Goal: Task Accomplishment & Management: Complete application form

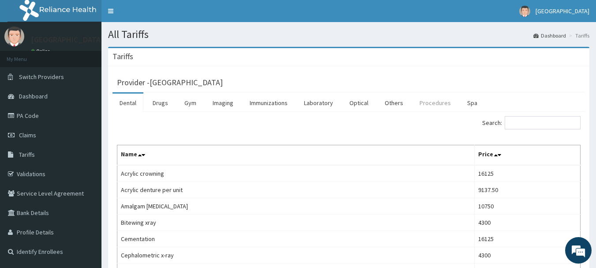
click at [423, 101] on link "Procedures" at bounding box center [434, 102] width 45 height 19
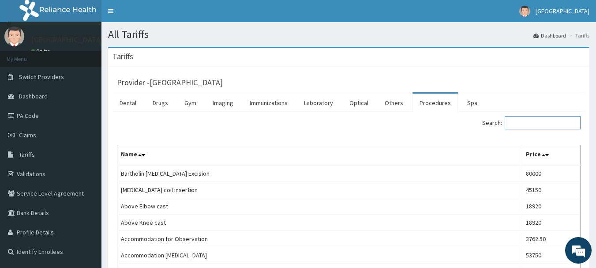
click at [546, 122] on input "Search:" at bounding box center [542, 122] width 76 height 13
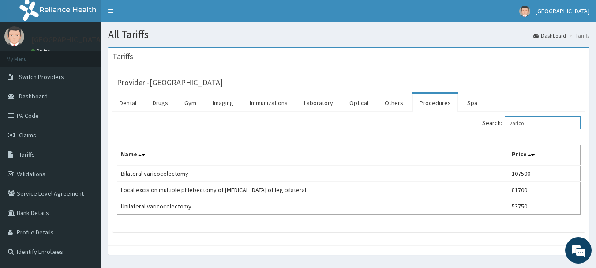
type input "varico"
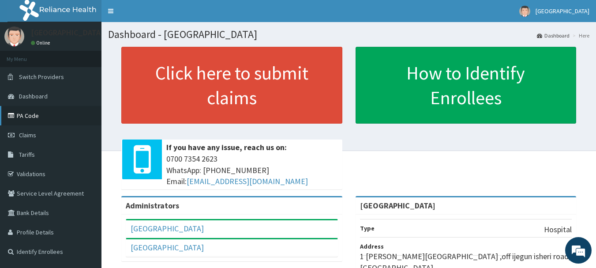
click at [42, 113] on link "PA Code" at bounding box center [50, 115] width 101 height 19
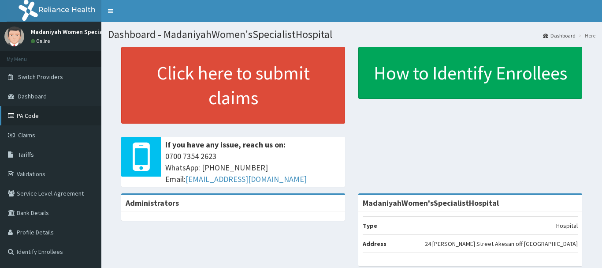
click at [30, 117] on link "PA Code" at bounding box center [50, 115] width 101 height 19
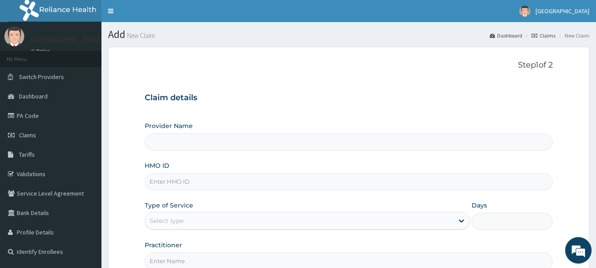
click at [198, 185] on input "HMO ID" at bounding box center [349, 181] width 408 height 17
type input "[GEOGRAPHIC_DATA]"
type input "MHG/10449/B"
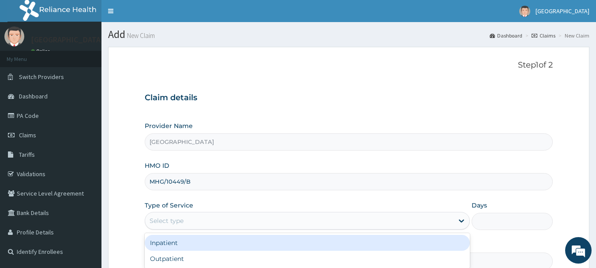
click at [227, 225] on div "Select type" at bounding box center [299, 220] width 308 height 14
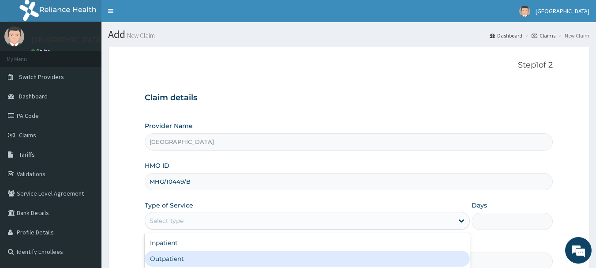
click at [199, 256] on div "Outpatient" at bounding box center [307, 258] width 325 height 16
type input "1"
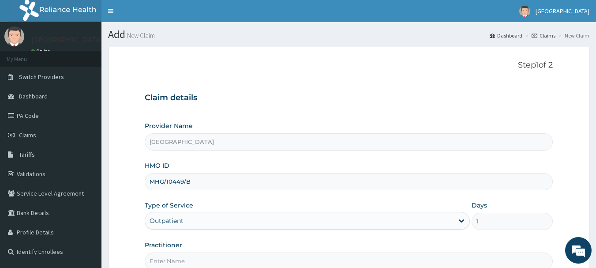
click at [199, 256] on input "Practitioner" at bounding box center [349, 260] width 408 height 17
type input "AKINOLA"
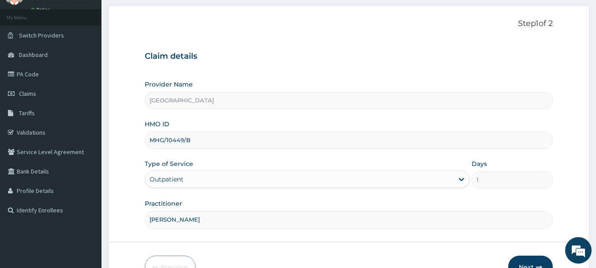
scroll to position [95, 0]
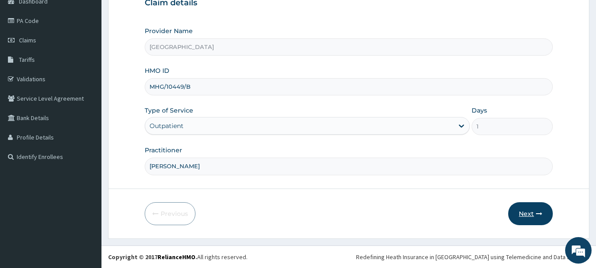
click at [531, 212] on button "Next" at bounding box center [530, 213] width 45 height 23
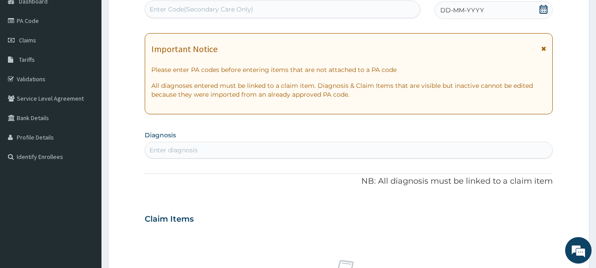
click at [374, 7] on div "Enter Code(Secondary Care Only)" at bounding box center [282, 9] width 275 height 14
paste input "PA/48C58C"
type input "PA/48C58C"
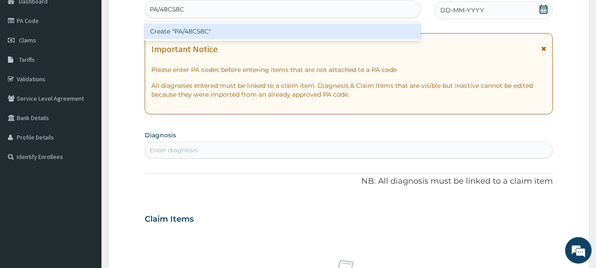
click at [355, 24] on div "Create "PA/48C58C"" at bounding box center [283, 31] width 276 height 16
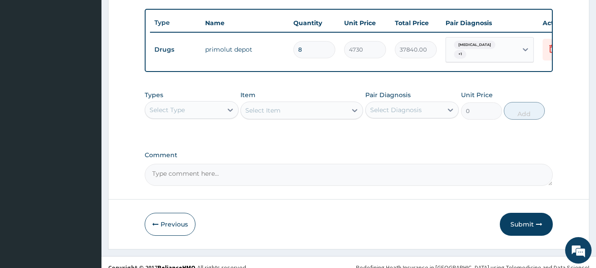
scroll to position [333, 0]
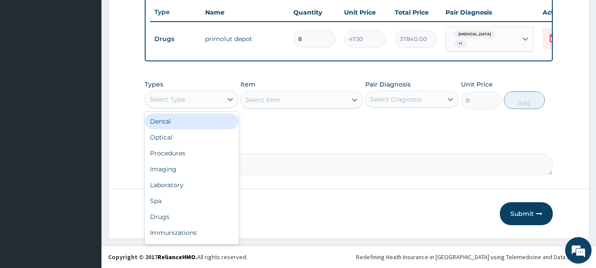
drag, startPoint x: 214, startPoint y: 97, endPoint x: 219, endPoint y: 103, distance: 8.2
click at [216, 96] on div "Select Type" at bounding box center [183, 99] width 77 height 14
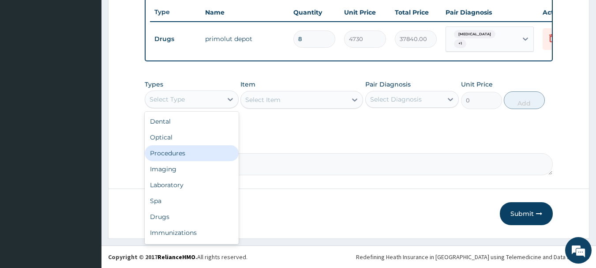
click at [197, 151] on div "Procedures" at bounding box center [192, 153] width 94 height 16
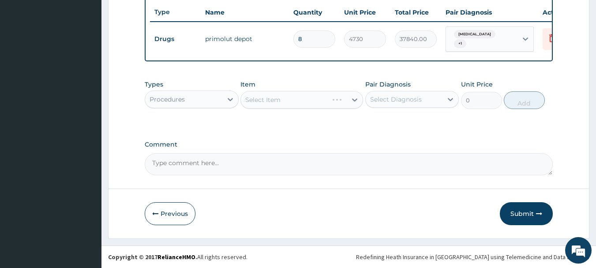
click at [294, 100] on div "Select Item" at bounding box center [301, 100] width 123 height 18
click at [294, 100] on div "Select Item" at bounding box center [294, 100] width 106 height 14
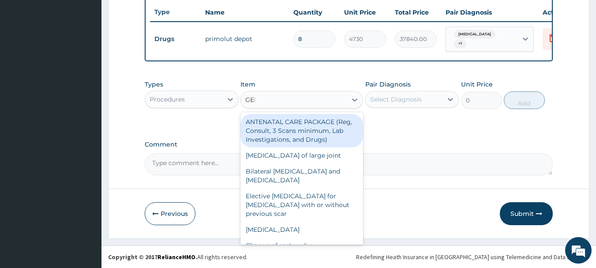
type input "GENE"
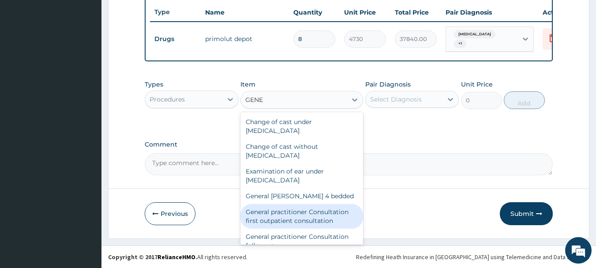
click at [314, 213] on div "General practitioner Consultation first outpatient consultation" at bounding box center [301, 216] width 123 height 25
type input "3547.5"
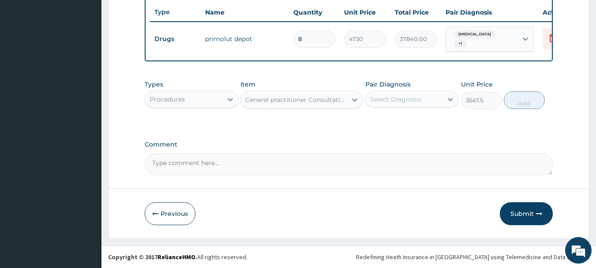
click at [402, 99] on div "Select Diagnosis" at bounding box center [396, 99] width 52 height 9
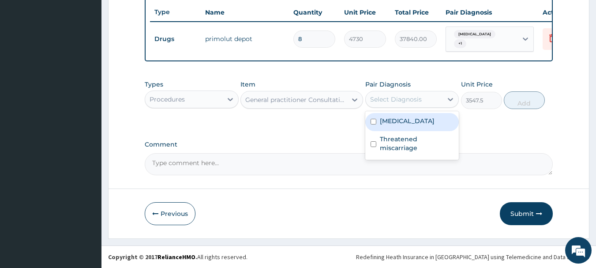
drag, startPoint x: 408, startPoint y: 116, endPoint x: 409, endPoint y: 124, distance: 8.9
click at [409, 116] on div "Sepsis" at bounding box center [412, 122] width 94 height 18
checkbox input "true"
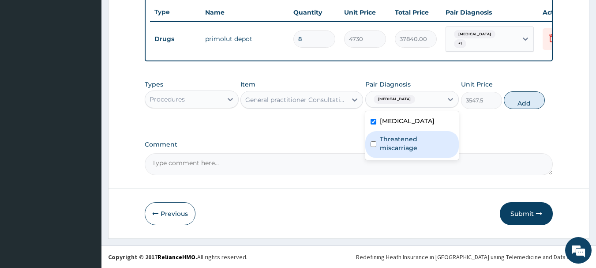
click at [416, 141] on label "Threatened miscarriage" at bounding box center [417, 144] width 74 height 18
checkbox input "true"
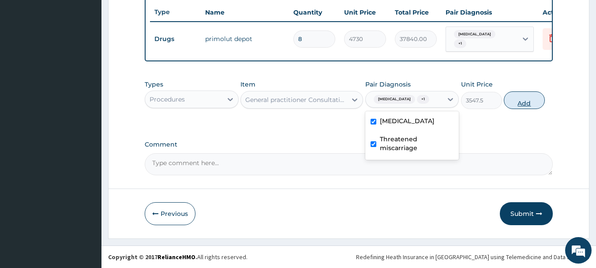
click at [512, 104] on button "Add" at bounding box center [524, 100] width 41 height 18
type input "0"
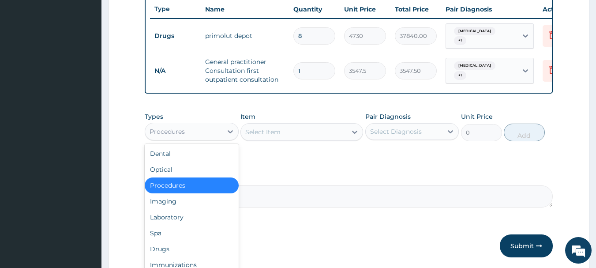
click at [215, 133] on div "Procedures" at bounding box center [183, 131] width 77 height 14
click at [180, 250] on div "Drugs" at bounding box center [192, 249] width 94 height 16
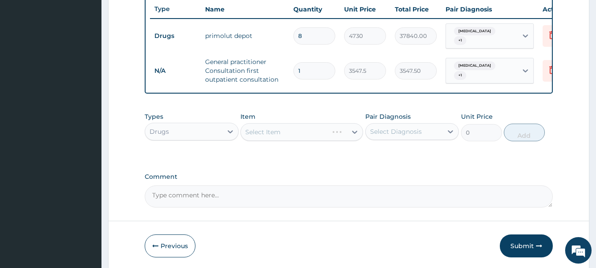
scroll to position [368, 0]
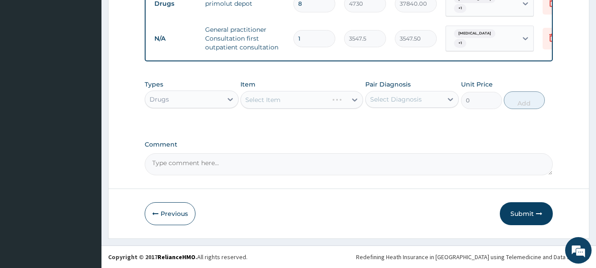
click at [321, 100] on div "Select Item" at bounding box center [284, 100] width 87 height 14
click at [321, 100] on div "Select Item" at bounding box center [294, 100] width 106 height 14
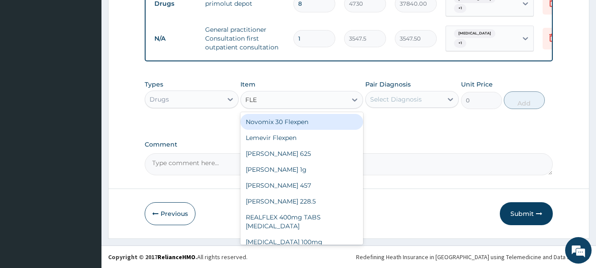
type input "FLEM"
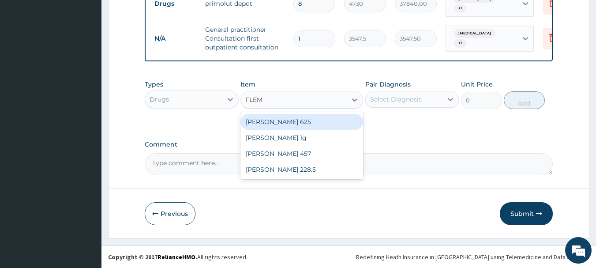
click at [315, 123] on div "FLEMING 625" at bounding box center [301, 122] width 123 height 16
type input "591.25"
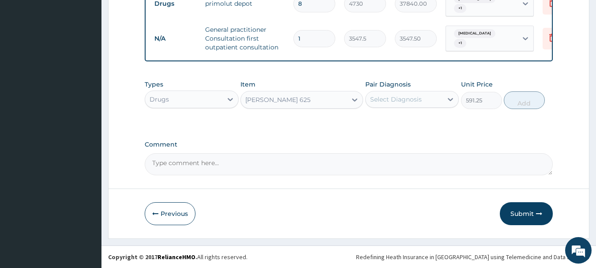
click at [429, 103] on div "Select Diagnosis" at bounding box center [404, 99] width 77 height 14
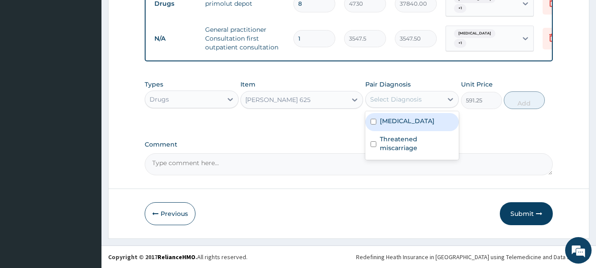
drag, startPoint x: 426, startPoint y: 120, endPoint x: 426, endPoint y: 124, distance: 4.9
click at [426, 120] on div "Sepsis" at bounding box center [412, 122] width 94 height 18
checkbox input "true"
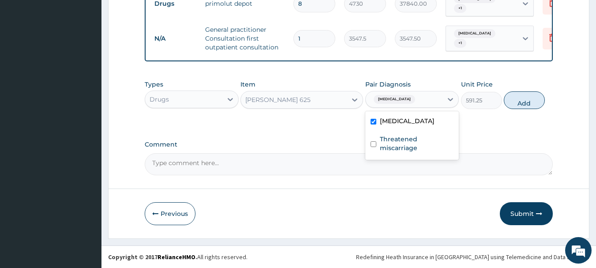
click at [427, 131] on div "Threatened miscarriage" at bounding box center [412, 144] width 94 height 27
checkbox input "true"
click at [525, 104] on button "Add" at bounding box center [524, 100] width 41 height 18
type input "0"
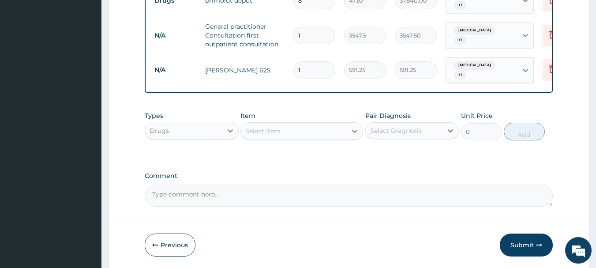
type input "14"
type input "8277.50"
type input "14"
click at [293, 127] on div "Select Item" at bounding box center [294, 131] width 106 height 14
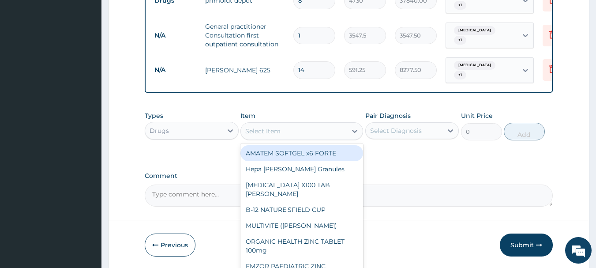
type input "M"
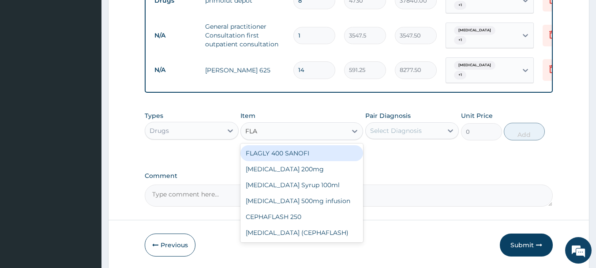
type input "FLAG"
drag, startPoint x: 304, startPoint y: 149, endPoint x: 318, endPoint y: 149, distance: 14.1
click at [304, 149] on div "FLAGLY 400 SANOFI" at bounding box center [301, 153] width 123 height 16
type input "70.95"
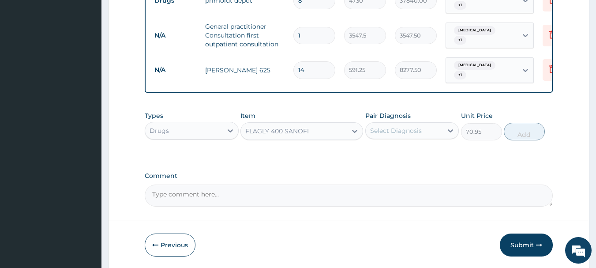
click at [403, 135] on div "Select Diagnosis" at bounding box center [404, 130] width 77 height 14
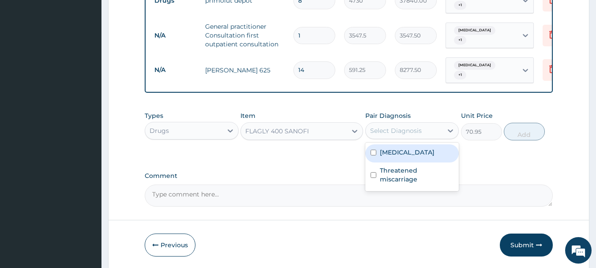
drag, startPoint x: 410, startPoint y: 153, endPoint x: 411, endPoint y: 163, distance: 9.8
click at [411, 159] on div "[MEDICAL_DATA]" at bounding box center [412, 153] width 94 height 18
checkbox input "true"
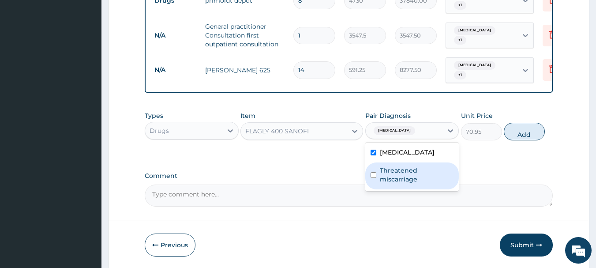
click at [414, 174] on label "Threatened miscarriage" at bounding box center [417, 175] width 74 height 18
checkbox input "true"
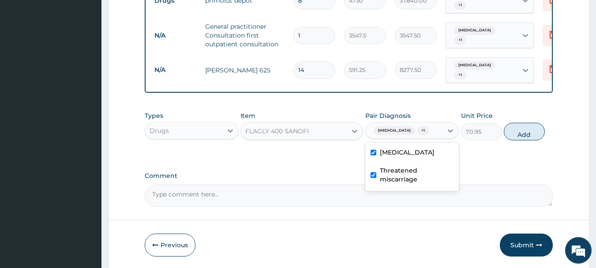
click at [525, 129] on button "Add" at bounding box center [524, 132] width 41 height 18
type input "0"
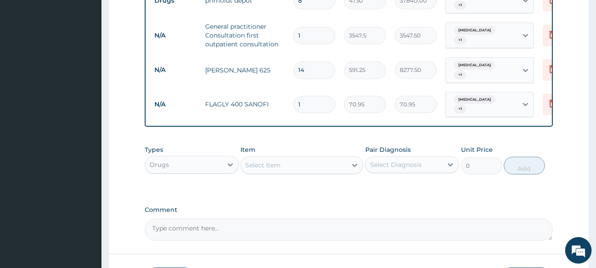
type input "15"
type input "1064.25"
type input "15"
click at [326, 162] on div "Select Item" at bounding box center [294, 165] width 106 height 14
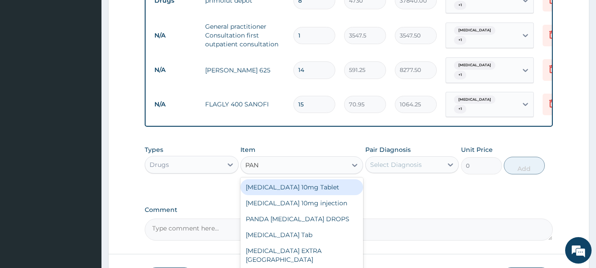
type input "PANA"
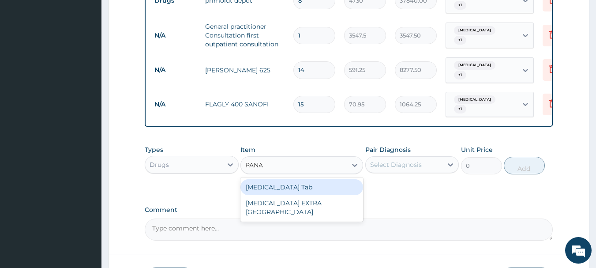
click at [352, 179] on div "[MEDICAL_DATA] Tab" at bounding box center [301, 187] width 123 height 16
type input "49.665"
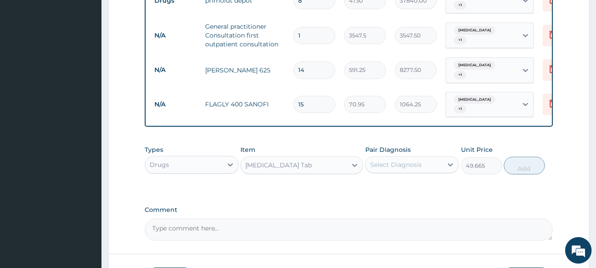
click at [385, 160] on div "Select Diagnosis" at bounding box center [396, 164] width 52 height 9
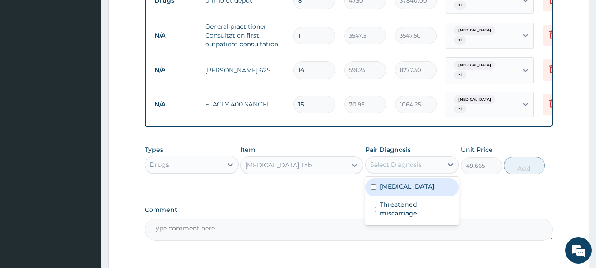
drag, startPoint x: 389, startPoint y: 168, endPoint x: 397, endPoint y: 192, distance: 25.1
click at [394, 182] on label "[MEDICAL_DATA]" at bounding box center [407, 186] width 55 height 9
checkbox input "true"
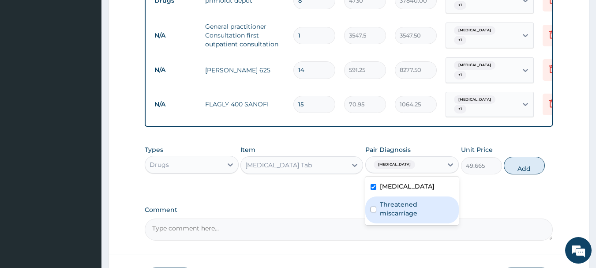
click at [400, 203] on label "Threatened miscarriage" at bounding box center [417, 209] width 74 height 18
checkbox input "true"
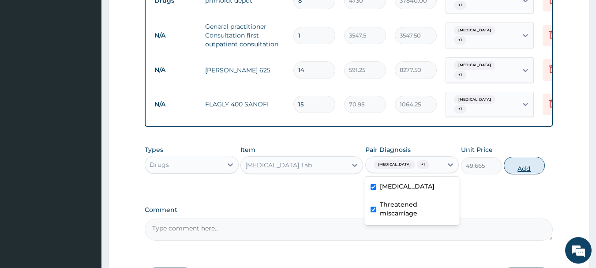
click at [533, 165] on button "Add" at bounding box center [524, 166] width 41 height 18
type input "0"
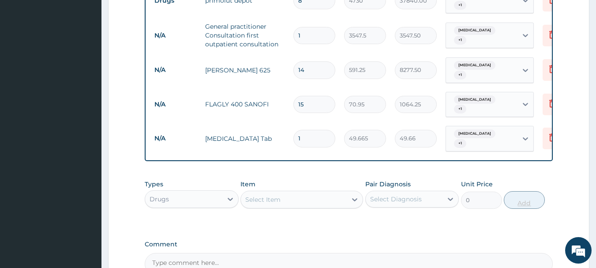
type input "0.00"
type input "3"
type input "149.00"
type input "30"
type input "1489.95"
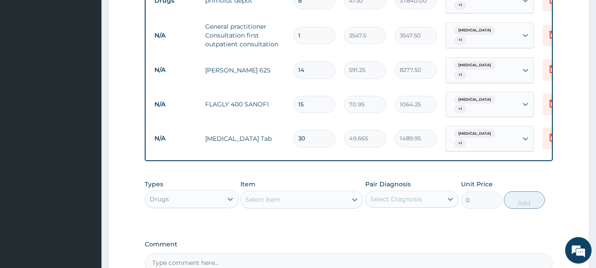
type input "30"
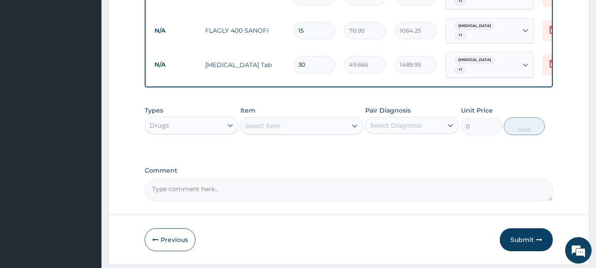
scroll to position [460, 0]
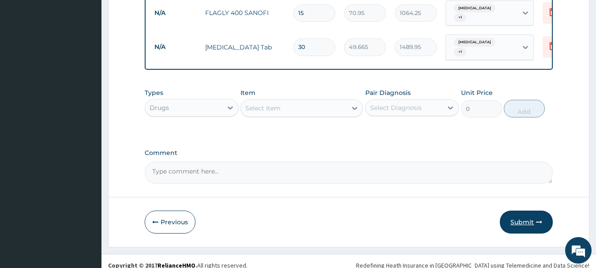
click at [505, 211] on button "Submit" at bounding box center [526, 221] width 53 height 23
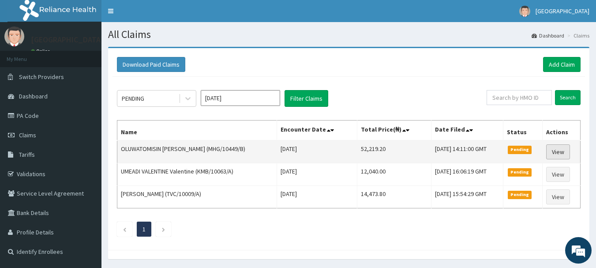
click at [563, 149] on link "View" at bounding box center [558, 151] width 24 height 15
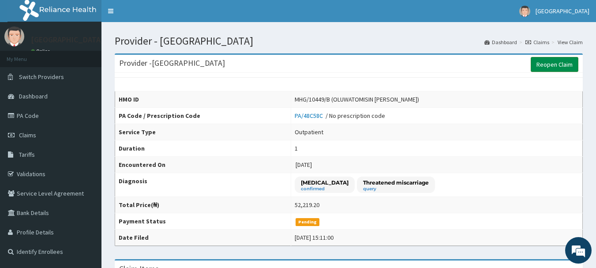
click at [542, 59] on link "Reopen Claim" at bounding box center [555, 64] width 48 height 15
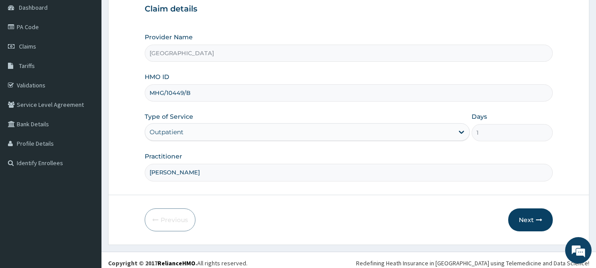
scroll to position [95, 0]
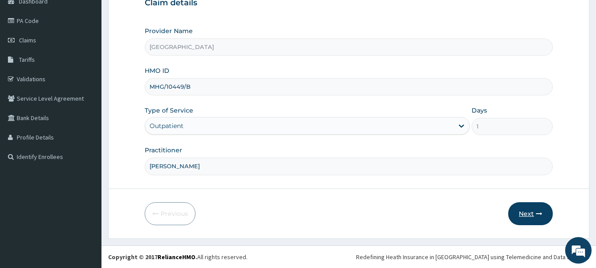
click at [525, 215] on button "Next" at bounding box center [530, 213] width 45 height 23
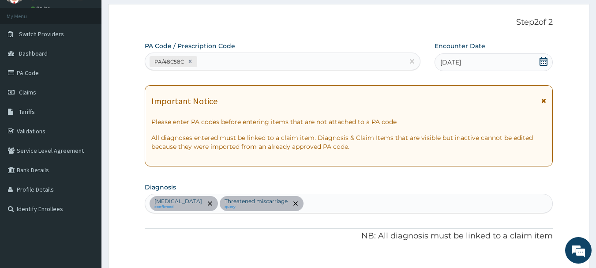
scroll to position [37, 0]
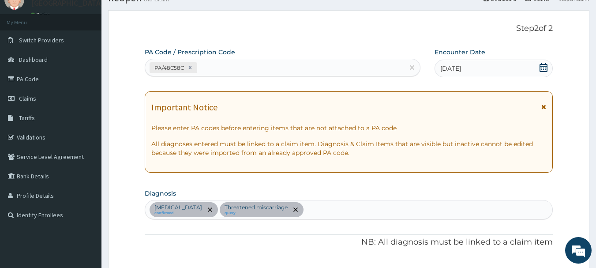
click at [435, 203] on div "Sepsis confirmed Threatened miscarriage query" at bounding box center [348, 209] width 407 height 19
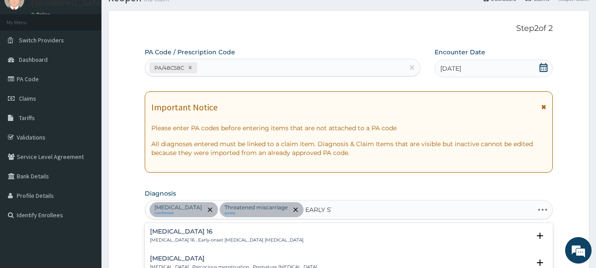
type input "EARLY STA"
click at [174, 252] on div "Early stage of pregnancy Early stage of pregnancy Select Status Query Query cov…" at bounding box center [349, 264] width 408 height 27
click at [200, 258] on h4 "Early stage of pregnancy" at bounding box center [189, 258] width 79 height 7
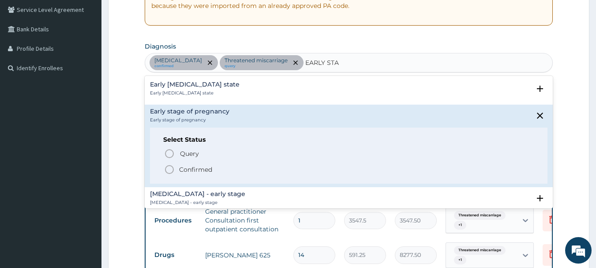
scroll to position [227, 0]
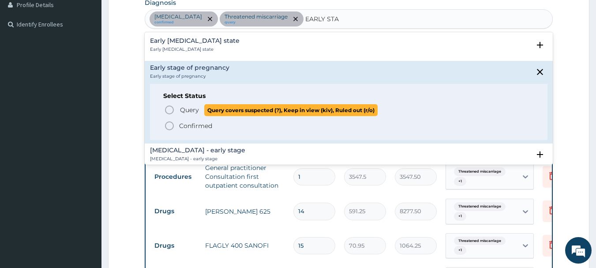
click at [167, 108] on icon "status option query" at bounding box center [169, 110] width 11 height 11
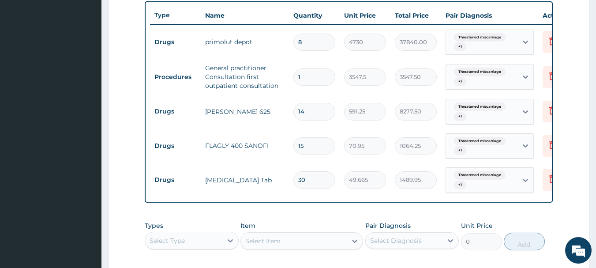
scroll to position [351, 0]
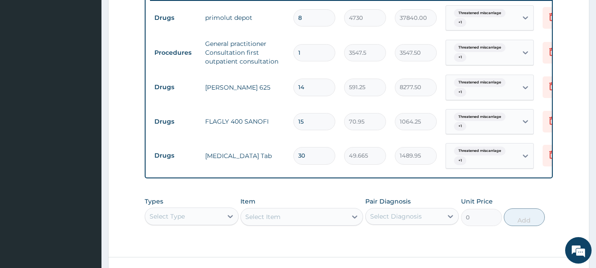
click at [483, 25] on div "Threatened miscarriage + 1" at bounding box center [480, 17] width 60 height 21
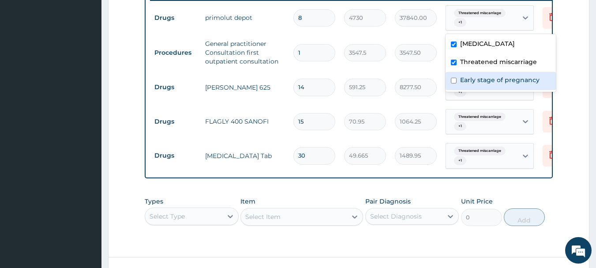
click at [476, 79] on label "Early stage of pregnancy" at bounding box center [499, 79] width 79 height 9
checkbox input "true"
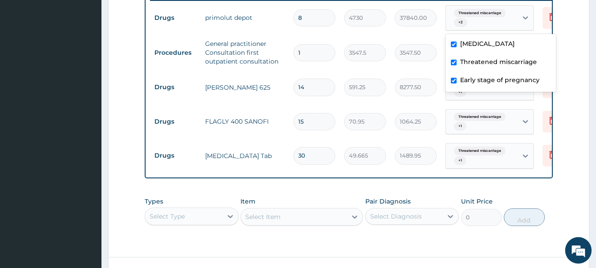
click at [403, 66] on tr "Procedures General practitioner Consultation first outpatient consultation 1 35…" at bounding box center [366, 52] width 432 height 35
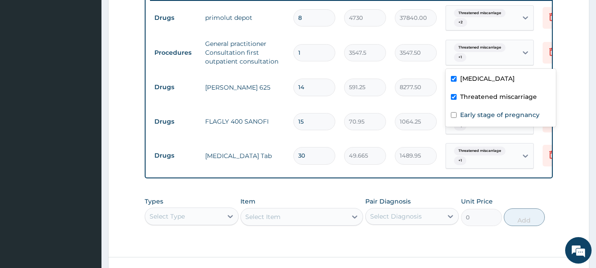
click at [479, 50] on span "Threatened miscarriage" at bounding box center [480, 47] width 52 height 9
click at [457, 119] on div "Early stage of pregnancy" at bounding box center [500, 116] width 110 height 18
checkbox input "true"
click at [352, 95] on input "591.25" at bounding box center [365, 86] width 42 height 17
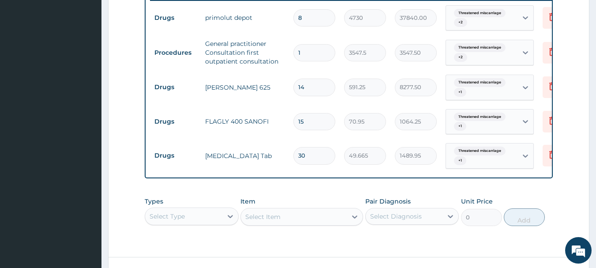
click at [455, 83] on span "Threatened miscarriage" at bounding box center [480, 82] width 52 height 9
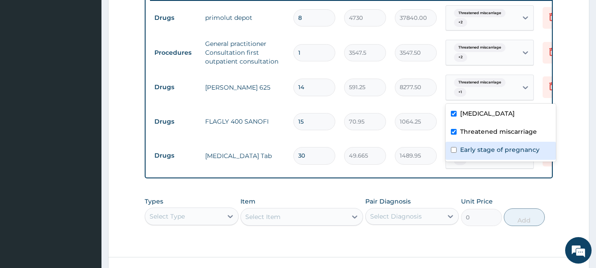
drag, startPoint x: 450, startPoint y: 149, endPoint x: 442, endPoint y: 145, distance: 9.7
click at [451, 149] on input "checkbox" at bounding box center [454, 150] width 6 height 6
checkbox input "true"
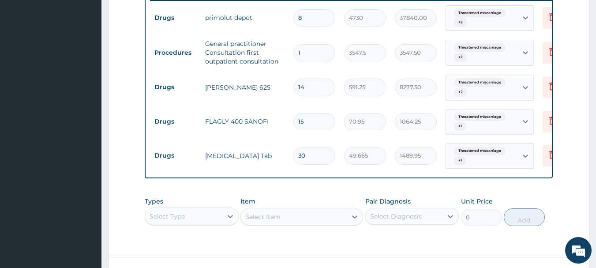
drag, startPoint x: 390, startPoint y: 135, endPoint x: 450, endPoint y: 120, distance: 61.9
click at [391, 135] on tr "Drugs FLAGLY 400 SANOFI 15 70.95 1064.25 Threatened miscarriage + 1 Delete" at bounding box center [366, 122] width 432 height 34
click at [470, 119] on span "Threatened miscarriage" at bounding box center [480, 116] width 52 height 9
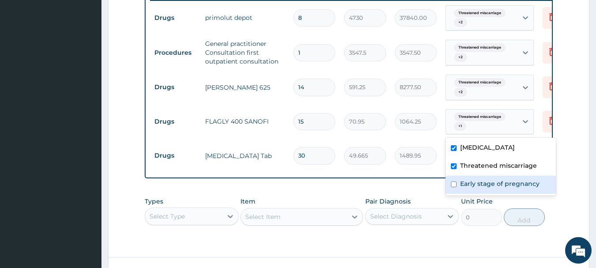
click at [460, 187] on label "Early stage of pregnancy" at bounding box center [499, 183] width 79 height 9
checkbox input "true"
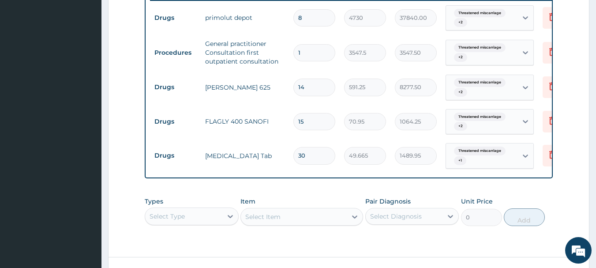
click at [479, 153] on span "Threatened miscarriage" at bounding box center [480, 150] width 52 height 9
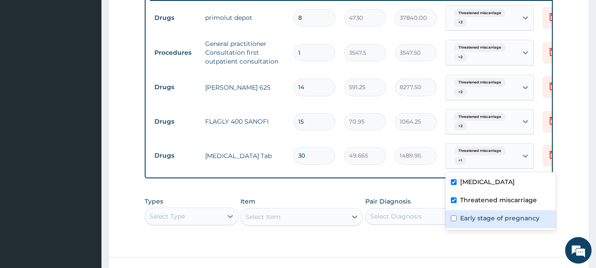
click at [470, 214] on label "Early stage of pregnancy" at bounding box center [499, 217] width 79 height 9
checkbox input "true"
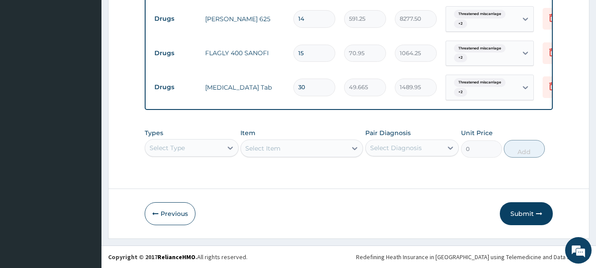
click at [209, 149] on div "Select Type" at bounding box center [192, 148] width 94 height 18
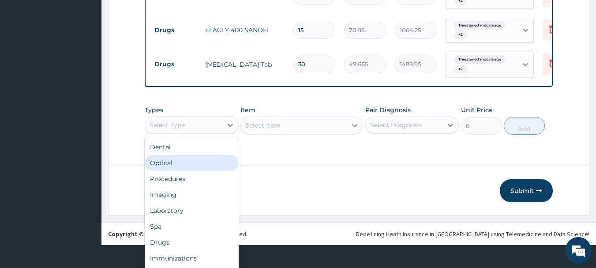
scroll to position [25, 0]
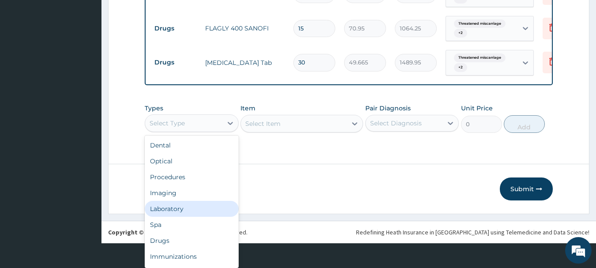
click at [181, 211] on div "Laboratory" at bounding box center [192, 209] width 94 height 16
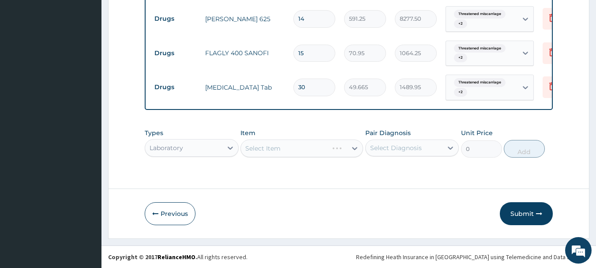
scroll to position [0, 0]
click at [322, 144] on div "Select Item" at bounding box center [294, 148] width 106 height 14
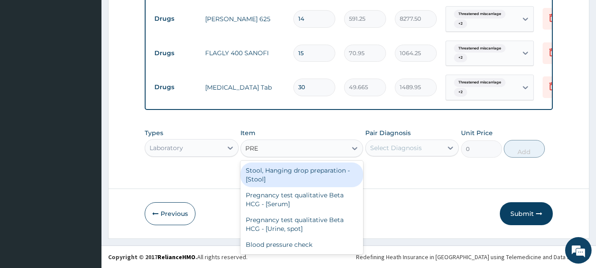
type input "PREG"
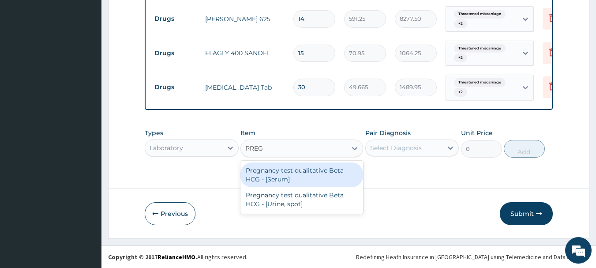
click at [300, 173] on div "Pregnancy test qualitative Beta HCG - [Serum]" at bounding box center [301, 174] width 123 height 25
type input "1290"
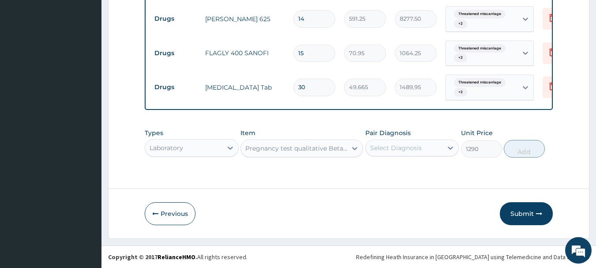
click at [418, 146] on div "Select Diagnosis" at bounding box center [396, 147] width 52 height 9
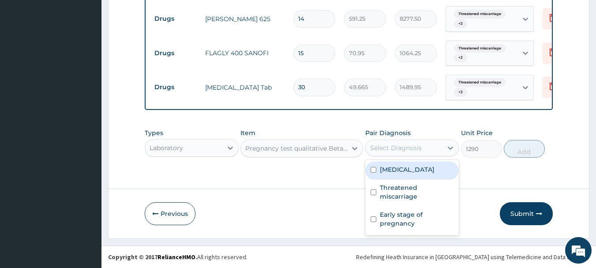
click at [423, 163] on div "Sepsis" at bounding box center [412, 170] width 94 height 18
checkbox input "true"
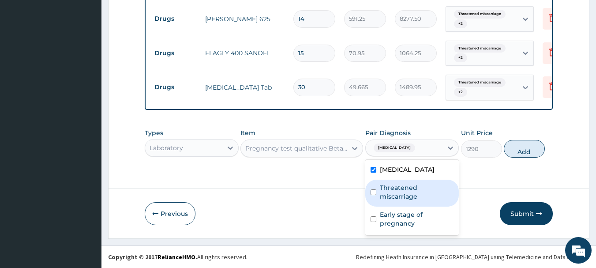
drag, startPoint x: 421, startPoint y: 187, endPoint x: 421, endPoint y: 206, distance: 19.0
click at [421, 192] on label "Threatened miscarriage" at bounding box center [417, 192] width 74 height 18
checkbox input "true"
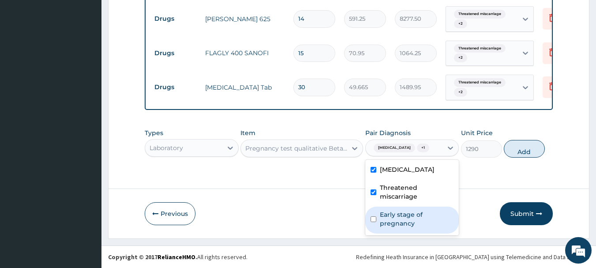
click at [422, 220] on label "Early stage of pregnancy" at bounding box center [417, 219] width 74 height 18
checkbox input "true"
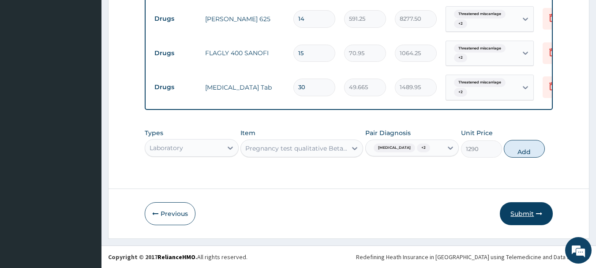
click at [514, 215] on button "Submit" at bounding box center [526, 213] width 53 height 23
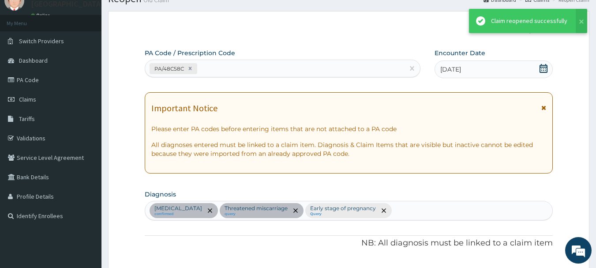
scroll to position [426, 0]
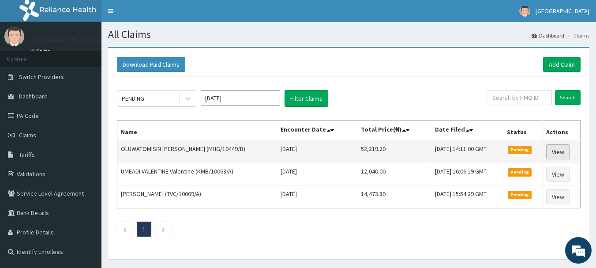
click at [557, 149] on link "View" at bounding box center [558, 151] width 24 height 15
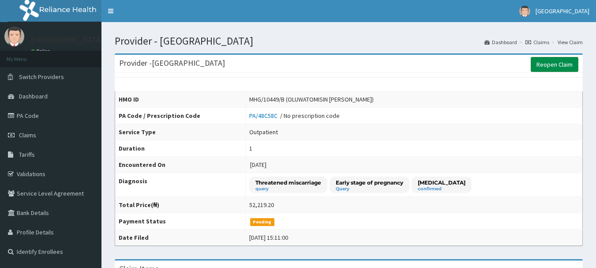
click at [568, 70] on link "Reopen Claim" at bounding box center [555, 64] width 48 height 15
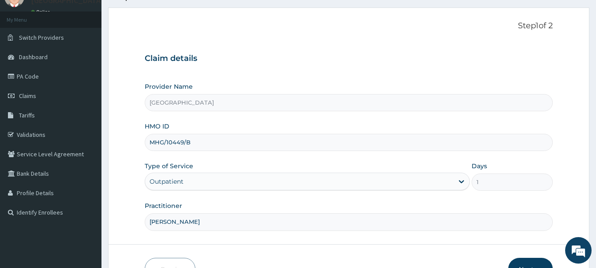
scroll to position [95, 0]
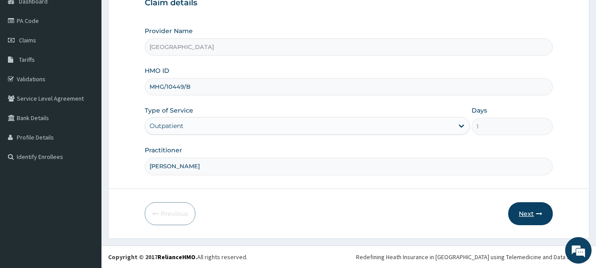
click at [528, 213] on button "Next" at bounding box center [530, 213] width 45 height 23
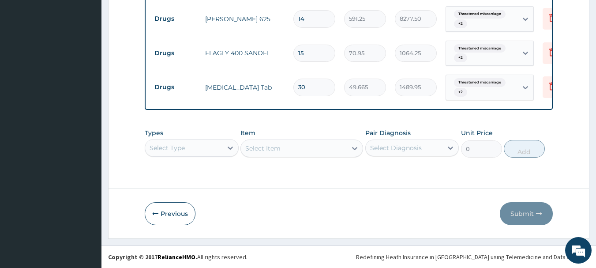
scroll to position [426, 0]
click at [200, 145] on div "Select Type" at bounding box center [192, 148] width 94 height 18
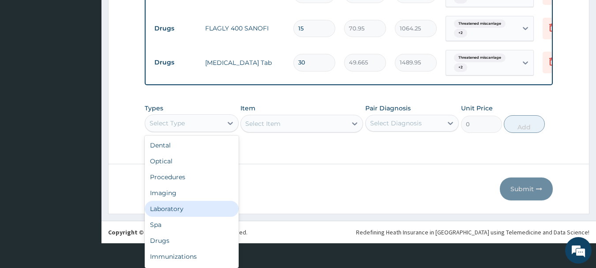
scroll to position [0, 0]
click at [179, 210] on div "Laboratory" at bounding box center [192, 209] width 94 height 16
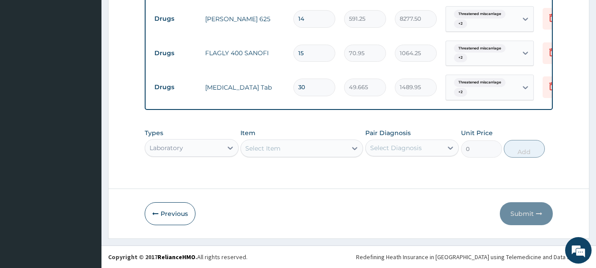
click at [467, 83] on div "Threatened miscarriage + 2" at bounding box center [480, 87] width 60 height 21
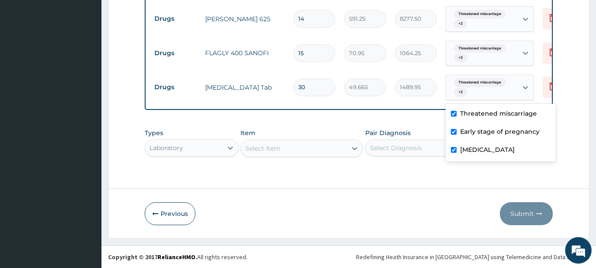
click at [467, 83] on div "Threatened miscarriage + 2" at bounding box center [480, 87] width 60 height 21
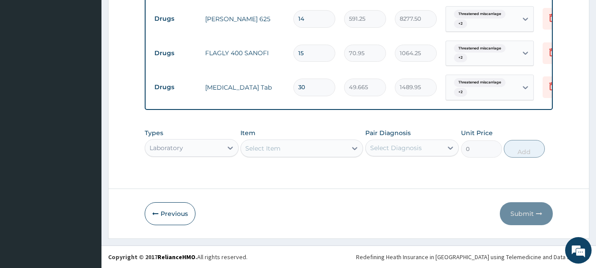
click at [271, 147] on div "Select Item" at bounding box center [262, 148] width 35 height 9
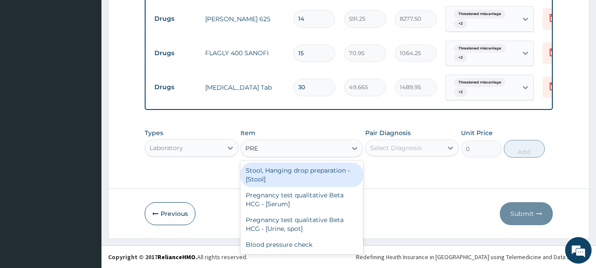
type input "PREG"
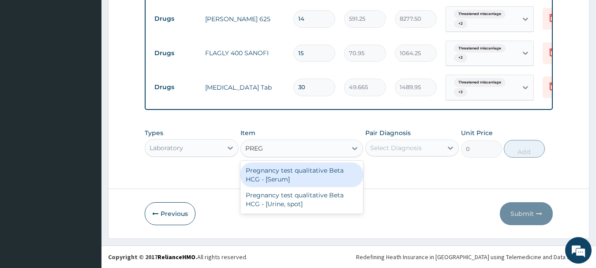
click at [303, 183] on div "Pregnancy test qualitative Beta HCG - [Serum]" at bounding box center [301, 174] width 123 height 25
type input "1290"
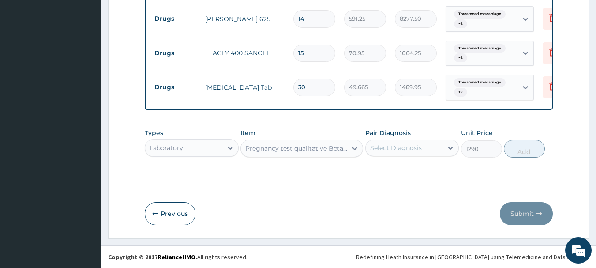
click at [387, 147] on div "Select Diagnosis" at bounding box center [396, 147] width 52 height 9
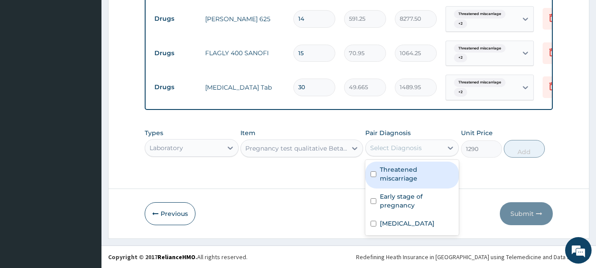
click at [389, 180] on label "Threatened miscarriage" at bounding box center [417, 174] width 74 height 18
checkbox input "true"
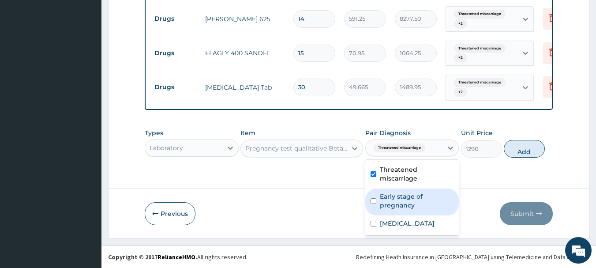
click at [395, 205] on label "Early stage of pregnancy" at bounding box center [417, 201] width 74 height 18
checkbox input "true"
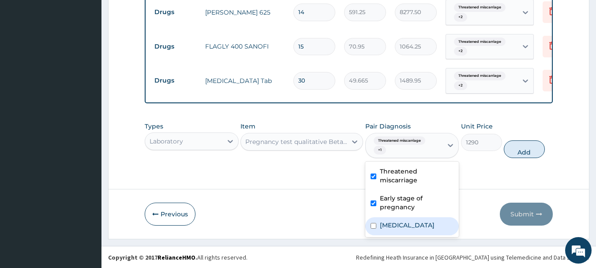
click at [401, 228] on div "Sepsis" at bounding box center [412, 226] width 94 height 18
checkbox input "true"
click at [532, 155] on button "Add" at bounding box center [524, 149] width 41 height 18
type input "0"
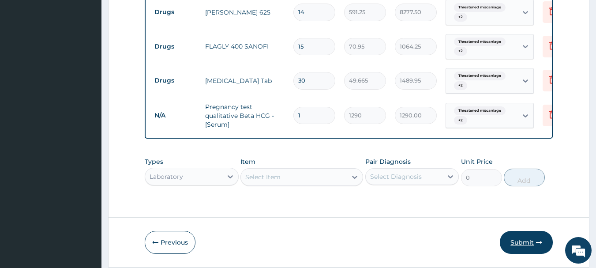
click at [528, 250] on button "Submit" at bounding box center [526, 242] width 53 height 23
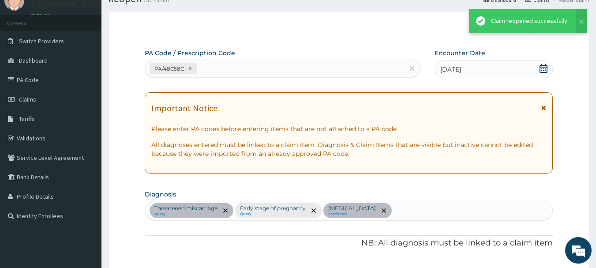
scroll to position [426, 0]
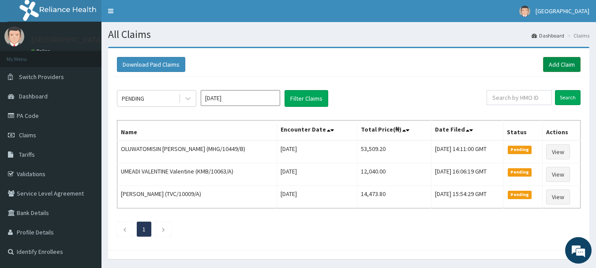
click at [565, 66] on link "Add Claim" at bounding box center [561, 64] width 37 height 15
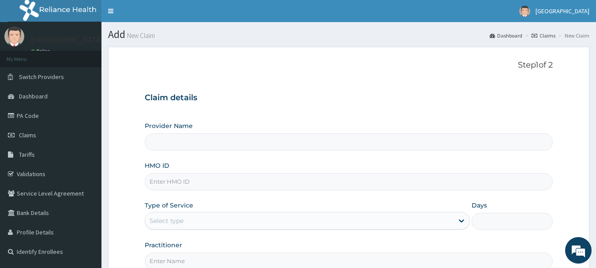
type input "[GEOGRAPHIC_DATA]"
click at [228, 175] on input "HMO ID" at bounding box center [349, 181] width 408 height 17
type input "HTH/10003/A"
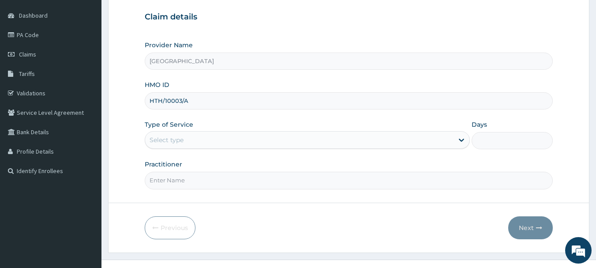
scroll to position [95, 0]
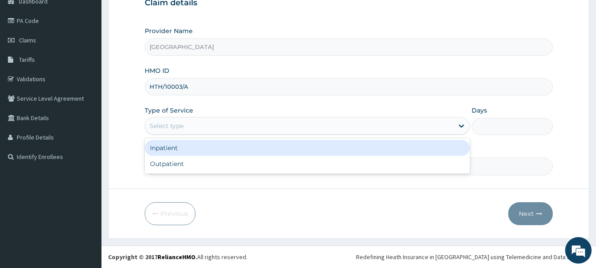
click at [244, 124] on div "Select type" at bounding box center [299, 126] width 308 height 14
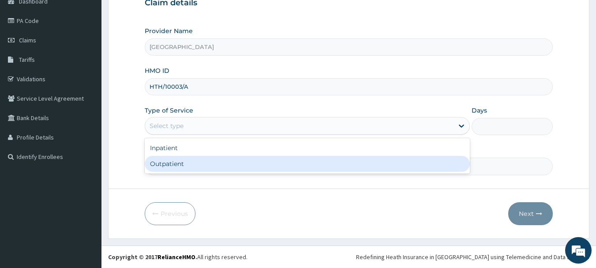
click at [208, 159] on div "Outpatient" at bounding box center [307, 164] width 325 height 16
type input "1"
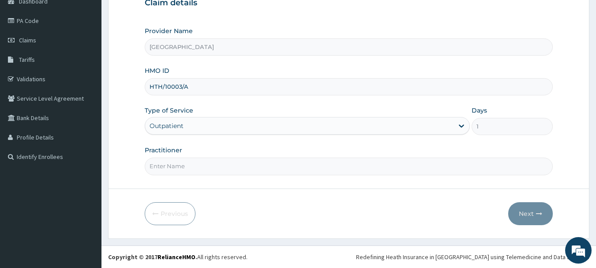
click at [210, 168] on input "Practitioner" at bounding box center [349, 165] width 408 height 17
type input "[PERSON_NAME]"
click at [529, 216] on button "Next" at bounding box center [530, 213] width 45 height 23
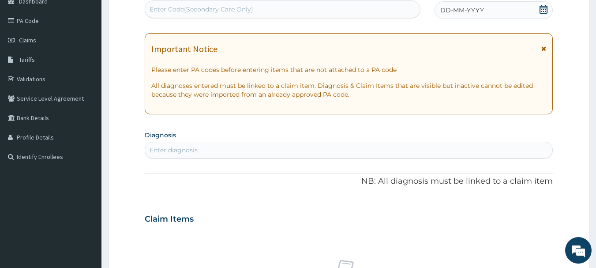
click at [501, 11] on div "DD-MM-YYYY" at bounding box center [493, 10] width 118 height 18
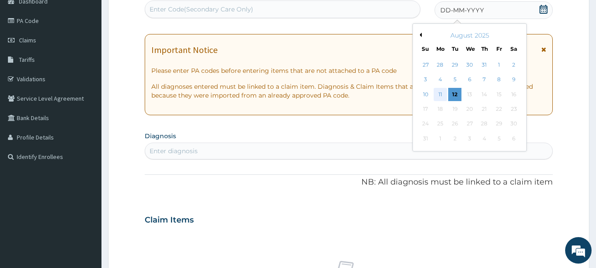
click at [439, 93] on div "11" at bounding box center [439, 94] width 13 height 13
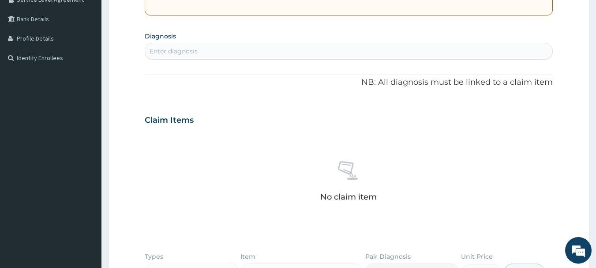
scroll to position [235, 0]
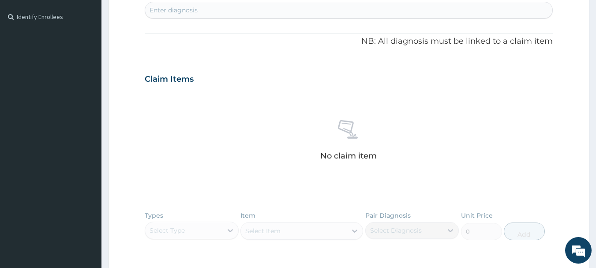
click at [310, 13] on div "Enter diagnosis" at bounding box center [348, 10] width 407 height 14
click at [315, 9] on div "Enter diagnosis" at bounding box center [348, 10] width 407 height 14
type input "MALAR"
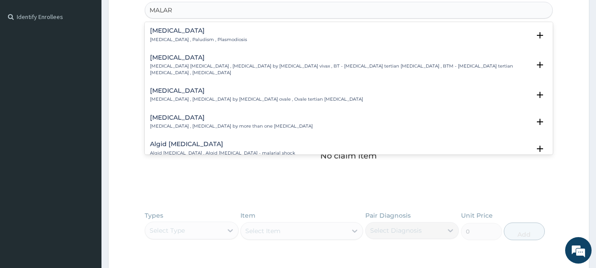
click at [172, 30] on h4 "[MEDICAL_DATA]" at bounding box center [198, 30] width 97 height 7
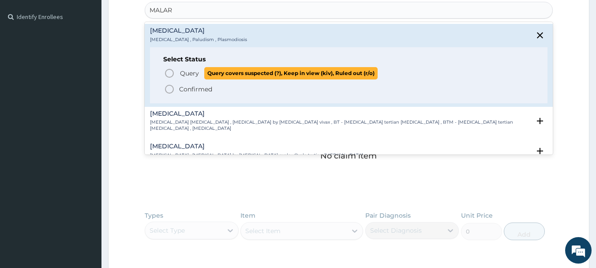
click at [168, 73] on icon "status option query" at bounding box center [169, 73] width 11 height 11
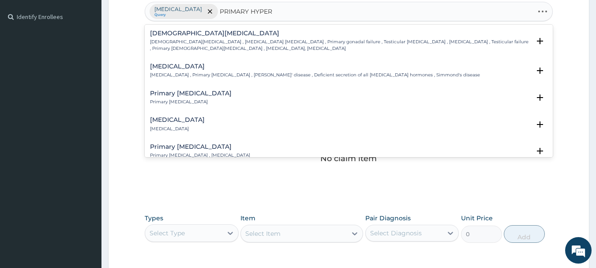
type input "PRIMARY HYPERT"
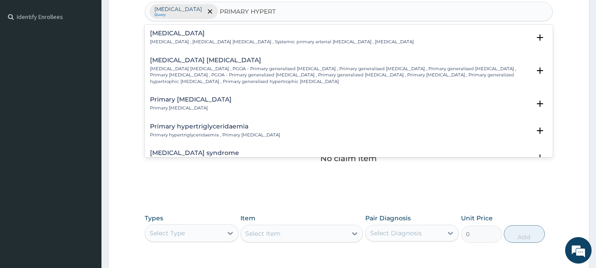
click at [205, 35] on h4 "[MEDICAL_DATA]" at bounding box center [282, 33] width 264 height 7
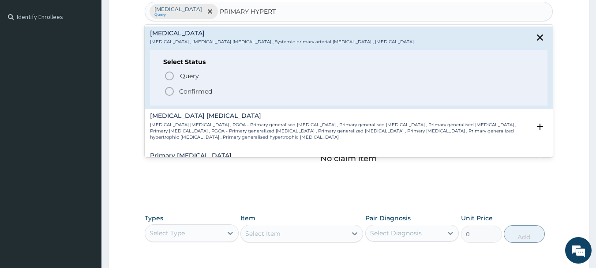
click at [169, 90] on icon "status option filled" at bounding box center [169, 91] width 11 height 11
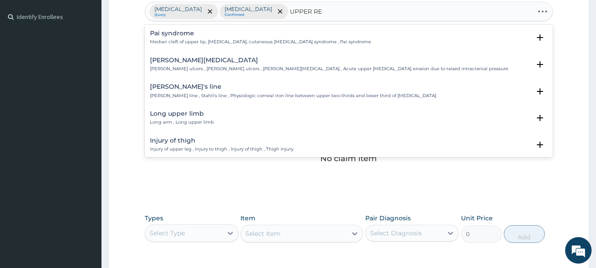
type input "UPPER RES"
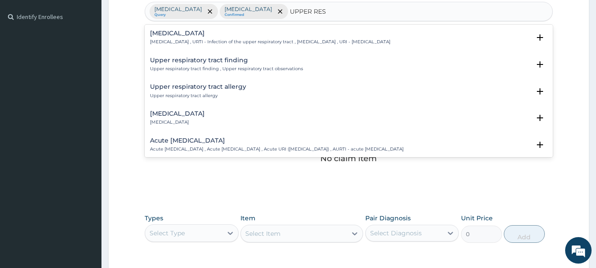
click at [194, 32] on h4 "[MEDICAL_DATA]" at bounding box center [270, 33] width 240 height 7
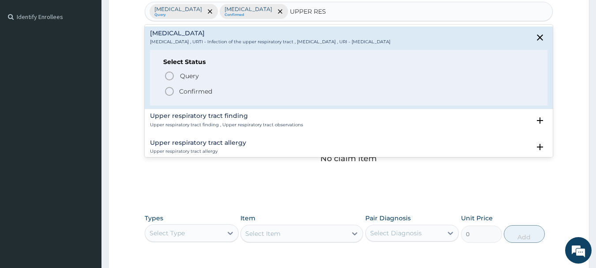
click at [169, 93] on icon "status option filled" at bounding box center [169, 91] width 11 height 11
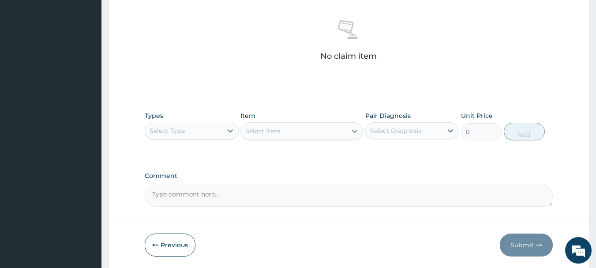
scroll to position [368, 0]
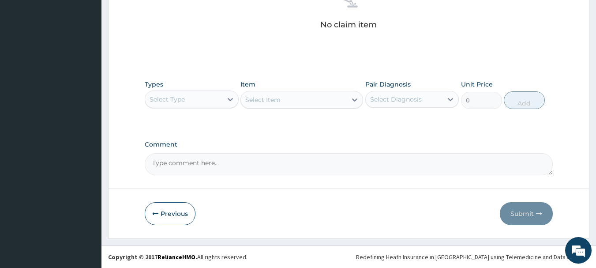
click at [202, 98] on div "Select Type" at bounding box center [183, 99] width 77 height 14
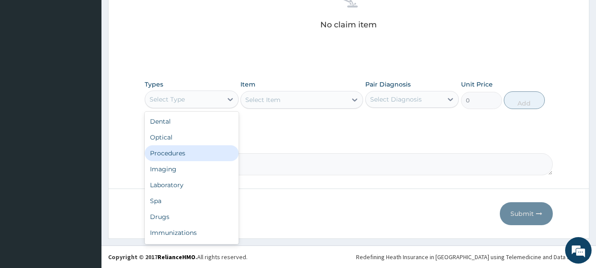
click at [191, 154] on div "Procedures" at bounding box center [192, 153] width 94 height 16
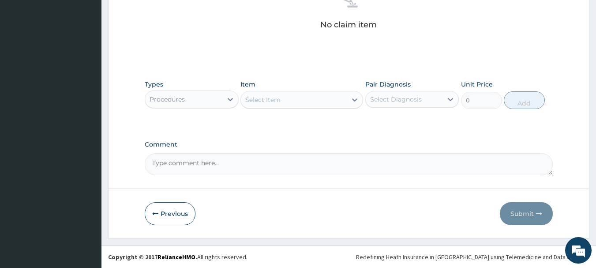
click at [279, 98] on div "Select Item" at bounding box center [262, 99] width 35 height 9
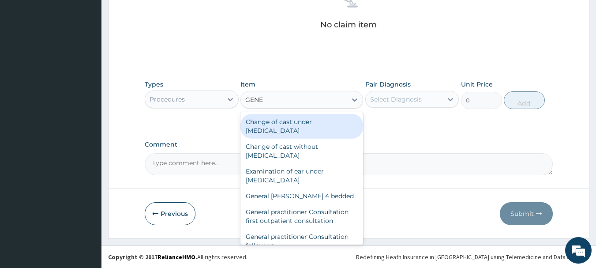
type input "GENER"
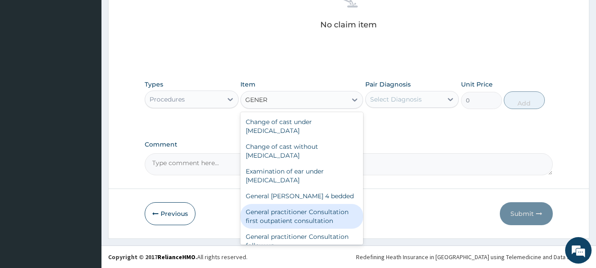
click at [303, 222] on div "General practitioner Consultation first outpatient consultation" at bounding box center [301, 216] width 123 height 25
type input "3547.5"
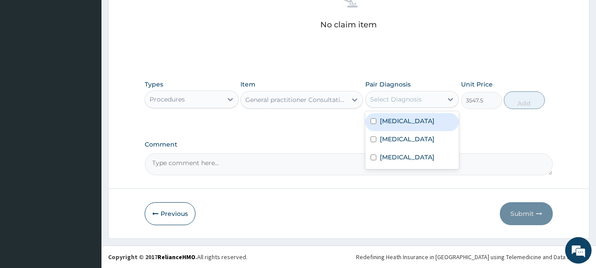
drag, startPoint x: 407, startPoint y: 98, endPoint x: 399, endPoint y: 122, distance: 25.0
click at [407, 99] on div "Select Diagnosis" at bounding box center [396, 99] width 52 height 9
click at [396, 130] on div "[MEDICAL_DATA]" at bounding box center [412, 122] width 94 height 18
checkbox input "true"
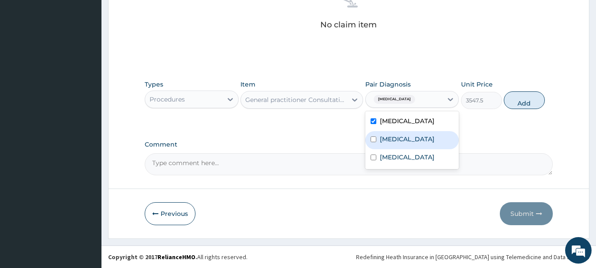
click at [404, 143] on label "[MEDICAL_DATA]" at bounding box center [407, 139] width 55 height 9
checkbox input "true"
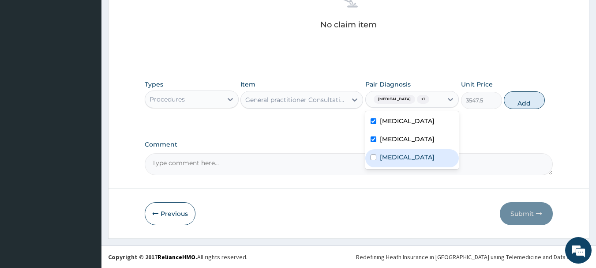
click at [408, 161] on label "[MEDICAL_DATA]" at bounding box center [407, 157] width 55 height 9
checkbox input "true"
click at [523, 106] on button "Add" at bounding box center [524, 100] width 41 height 18
type input "0"
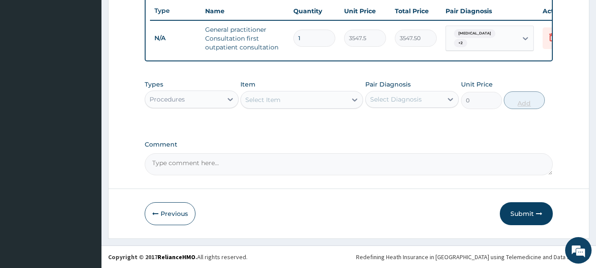
scroll to position [338, 0]
